Goal: Transaction & Acquisition: Purchase product/service

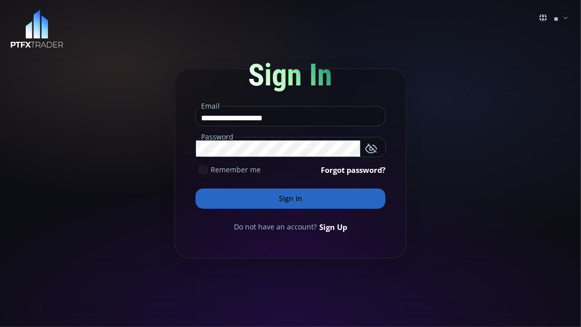
click at [290, 196] on button "Sign In" at bounding box center [291, 199] width 190 height 20
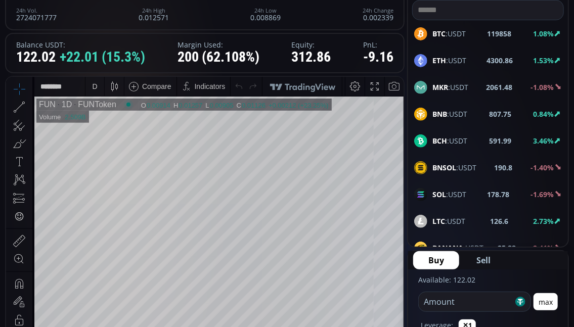
scroll to position [101, 0]
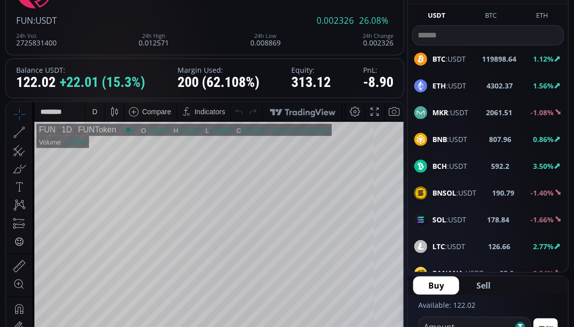
click at [93, 111] on div "D" at bounding box center [94, 111] width 5 height 8
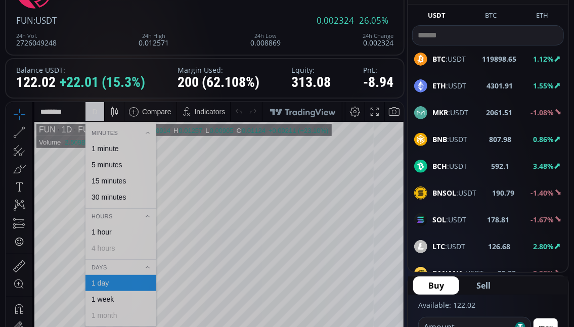
click at [112, 148] on div "1 minute" at bounding box center [104, 148] width 27 height 8
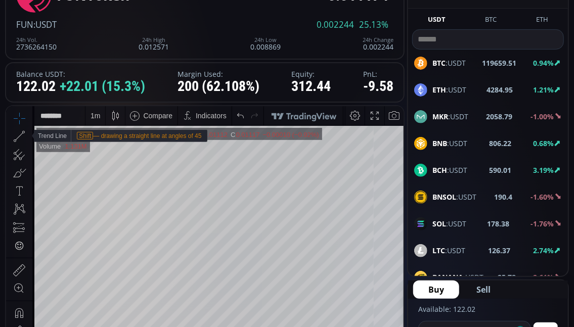
scroll to position [51, 0]
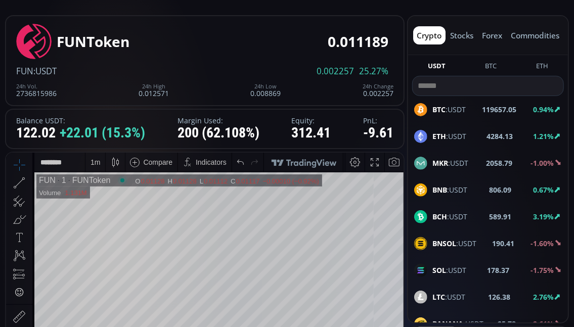
click at [92, 160] on div "1 m" at bounding box center [95, 162] width 10 height 8
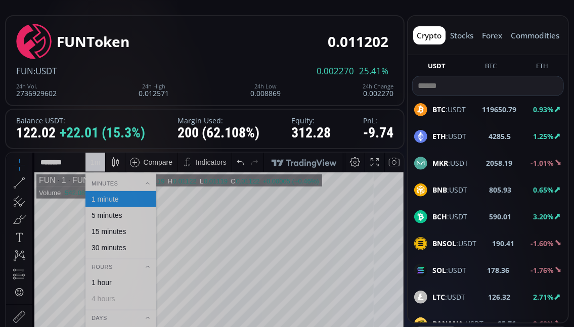
click at [113, 234] on div "15 minutes" at bounding box center [108, 231] width 34 height 8
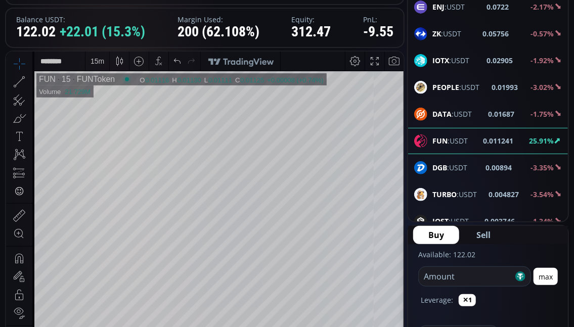
scroll to position [1264, 0]
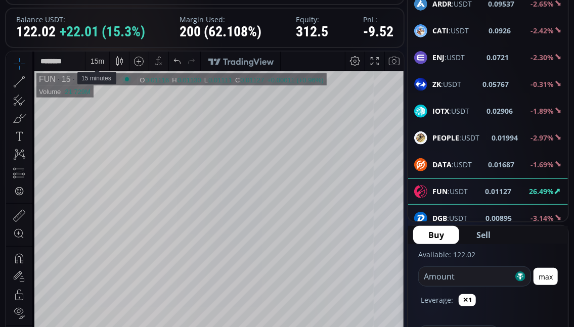
click at [95, 59] on div "15 m" at bounding box center [97, 61] width 14 height 8
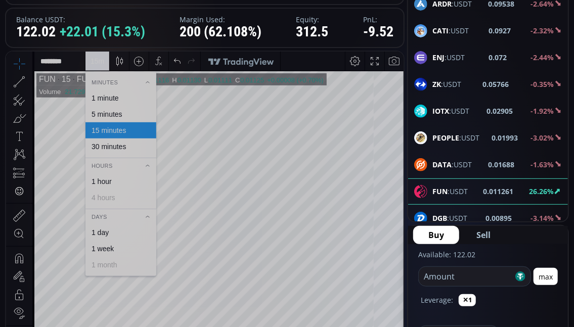
click at [99, 99] on div "1 minute" at bounding box center [104, 98] width 27 height 8
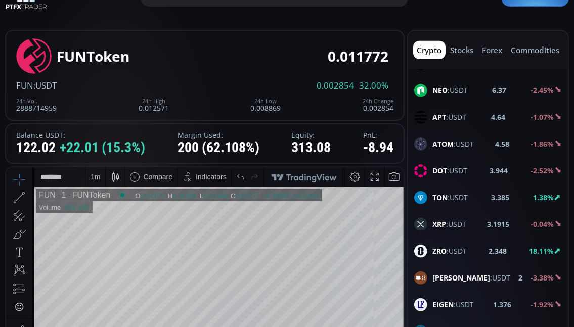
scroll to position [51, 0]
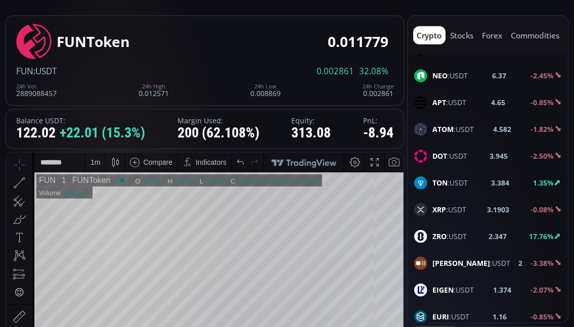
click at [440, 232] on b "ZRO" at bounding box center [439, 237] width 14 height 10
